Goal: Task Accomplishment & Management: Complete application form

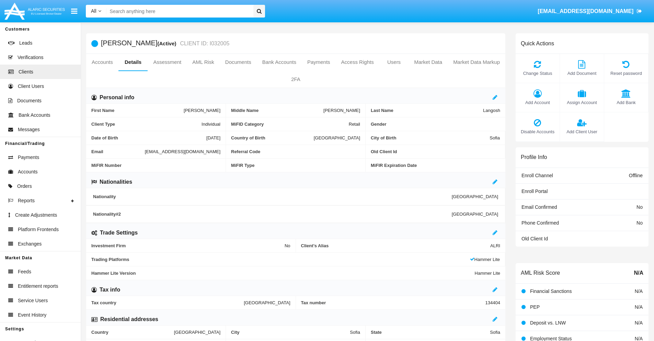
click at [581, 131] on span "Add Client User" at bounding box center [581, 131] width 37 height 7
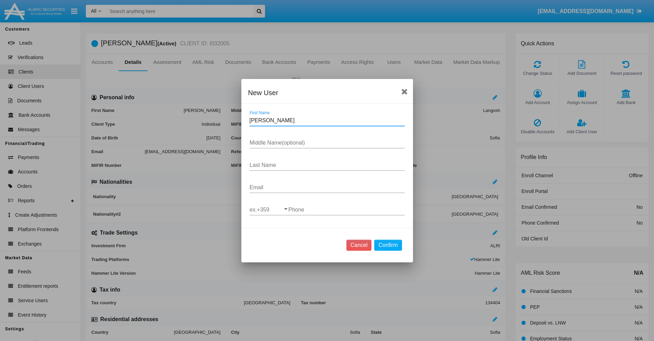
type input "Celinda"
type input "Norbert"
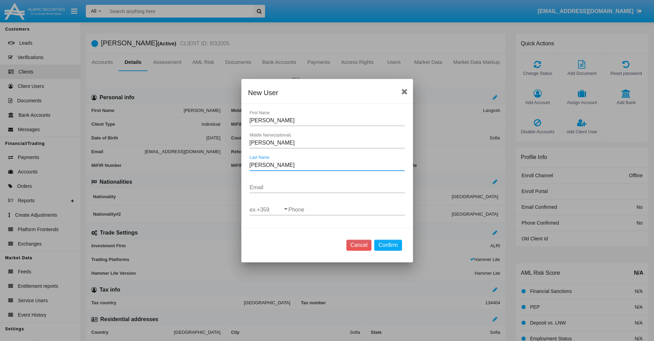
type input "Ullrich"
type input "s6l-lf5d@e.lq5.jp"
click at [269, 209] on input "ex.+359" at bounding box center [268, 210] width 39 height 6
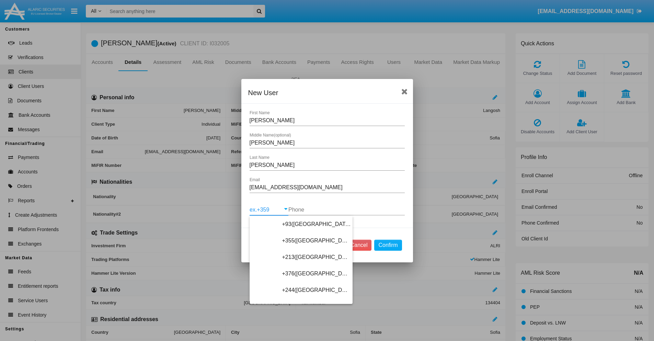
scroll to position [3650, 0]
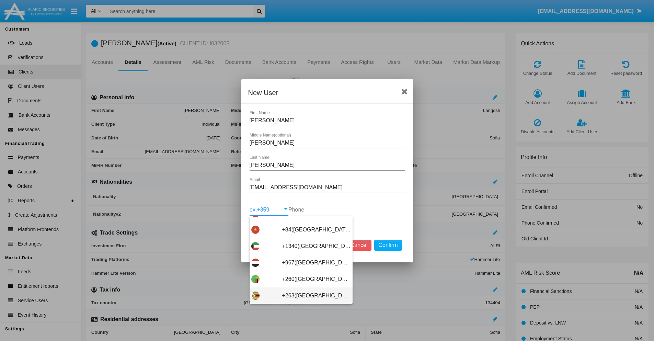
click at [298, 295] on span "+263(Zimbabwe)" at bounding box center [316, 295] width 69 height 16
type input "+263(Zimbabwe)"
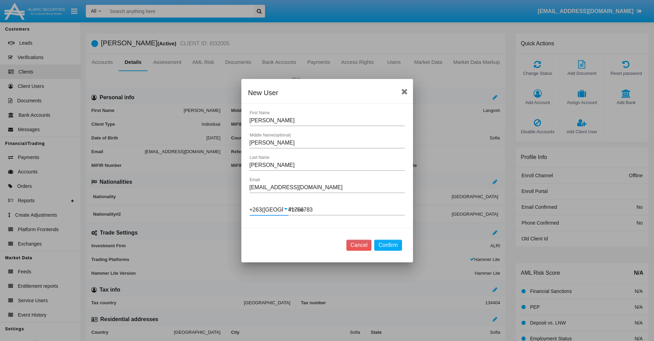
type input "417567838"
click at [388, 245] on button "Confirm" at bounding box center [387, 244] width 27 height 11
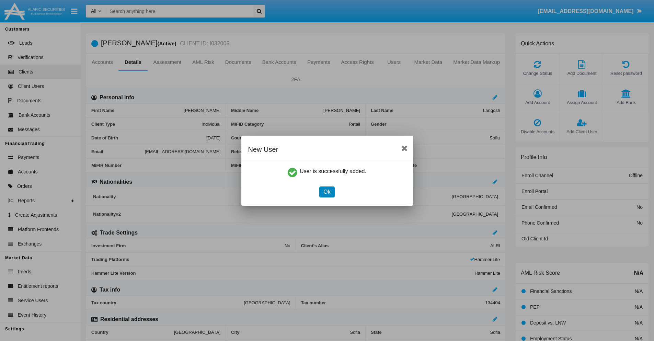
click at [327, 191] on button "Ok" at bounding box center [326, 191] width 15 height 11
